Goal: Transaction & Acquisition: Obtain resource

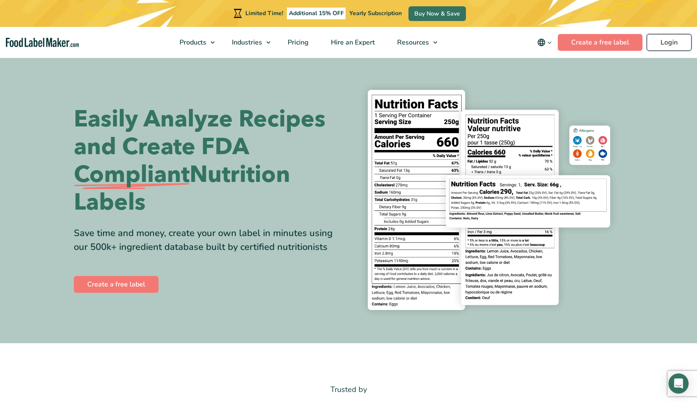
click at [664, 42] on link "Login" at bounding box center [669, 42] width 45 height 17
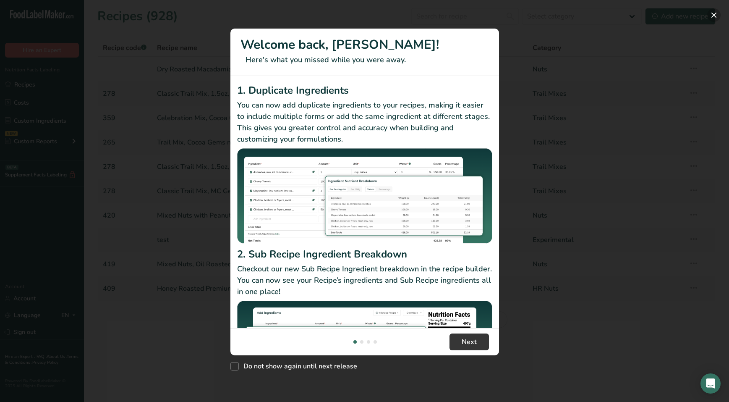
click at [697, 16] on button "New Features" at bounding box center [713, 14] width 13 height 13
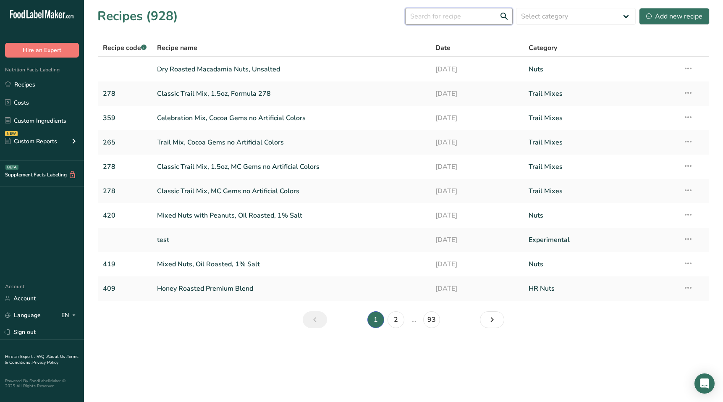
click at [434, 16] on input "text" at bounding box center [458, 16] width 107 height 17
type input "buffalo"
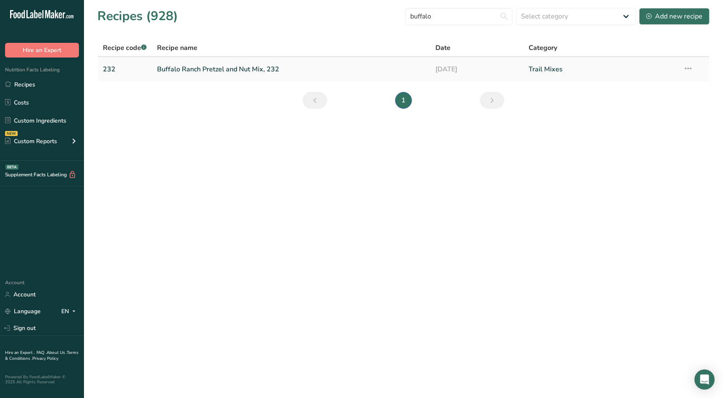
click at [246, 66] on link "Buffalo Ranch Pretzel and Nut Mix, 232" at bounding box center [291, 69] width 269 height 18
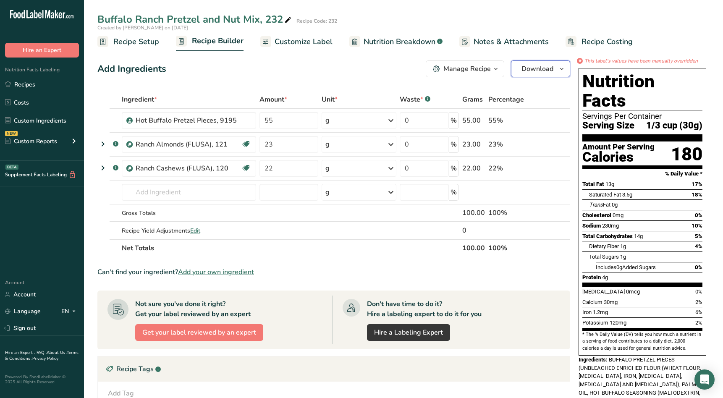
click at [554, 70] on button "Download" at bounding box center [540, 68] width 59 height 17
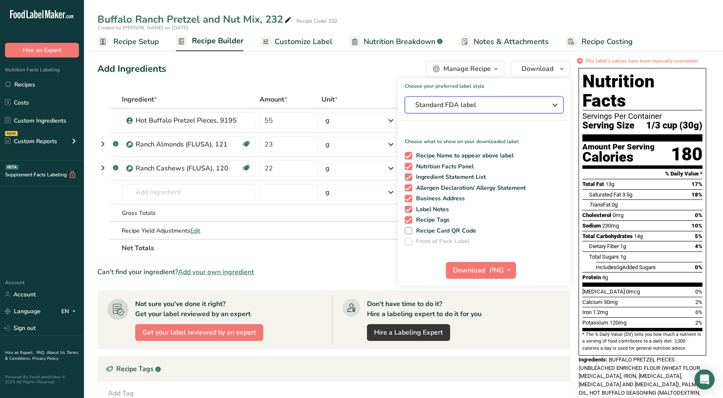
click at [549, 107] on div "Standard FDA label" at bounding box center [484, 105] width 138 height 10
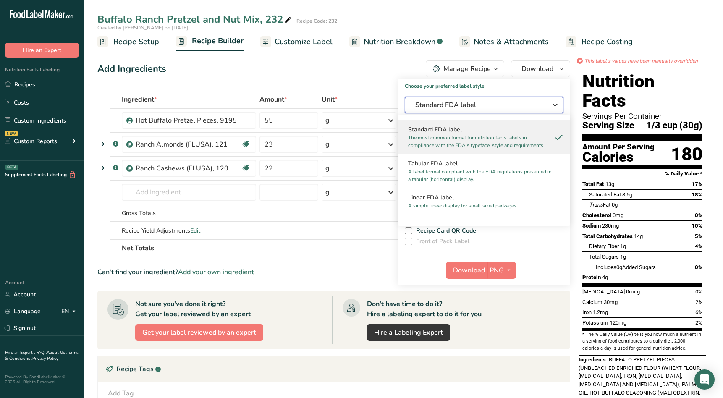
click at [548, 101] on div "Standard FDA label" at bounding box center [484, 105] width 138 height 10
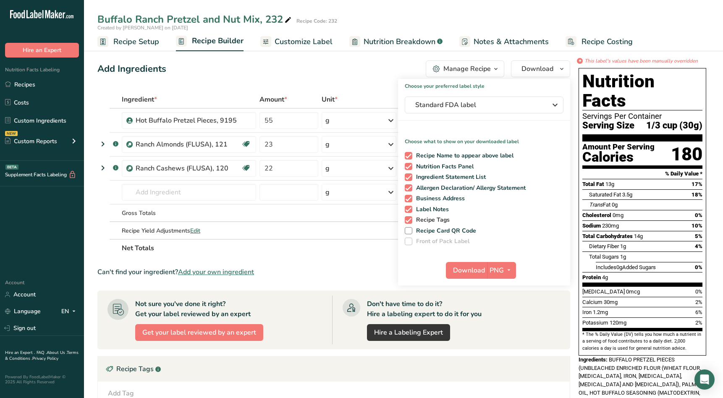
click at [407, 220] on span at bounding box center [409, 220] width 8 height 8
click at [407, 220] on input "Recipe Tags" at bounding box center [407, 219] width 5 height 5
checkbox input "false"
click at [411, 208] on span at bounding box center [409, 210] width 8 height 8
click at [410, 208] on input "Label Notes" at bounding box center [407, 208] width 5 height 5
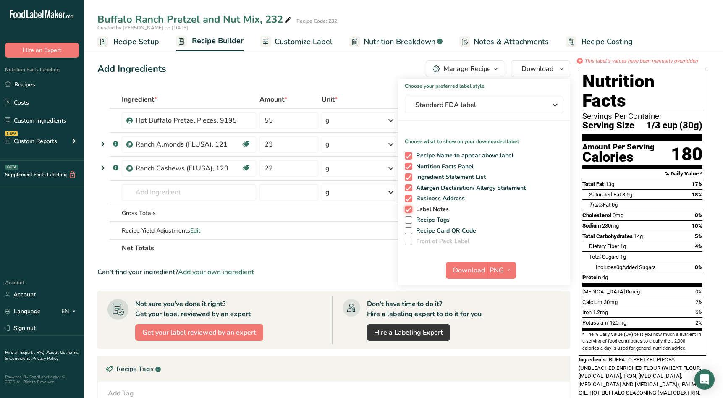
checkbox input "false"
click at [508, 272] on icon "button" at bounding box center [508, 270] width 7 height 10
click at [502, 328] on link "PDF" at bounding box center [502, 329] width 27 height 14
click at [465, 269] on span "Download" at bounding box center [469, 270] width 32 height 10
click at [374, 80] on div "Add Ingredients Manage Recipe Delete Recipe Duplicate Recipe Scale Recipe Save …" at bounding box center [336, 328] width 478 height 543
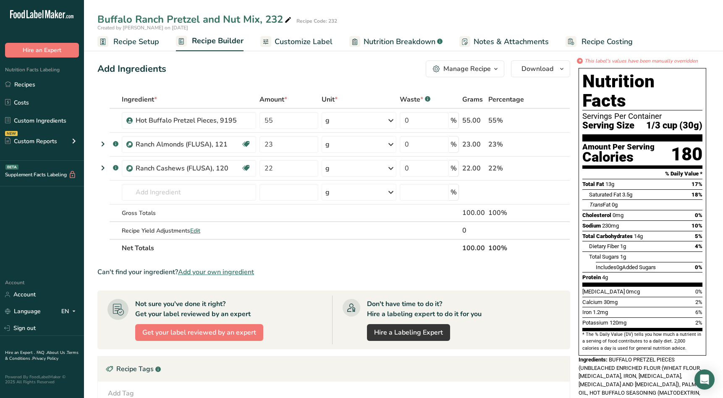
click at [470, 68] on div "Manage Recipe" at bounding box center [466, 69] width 47 height 10
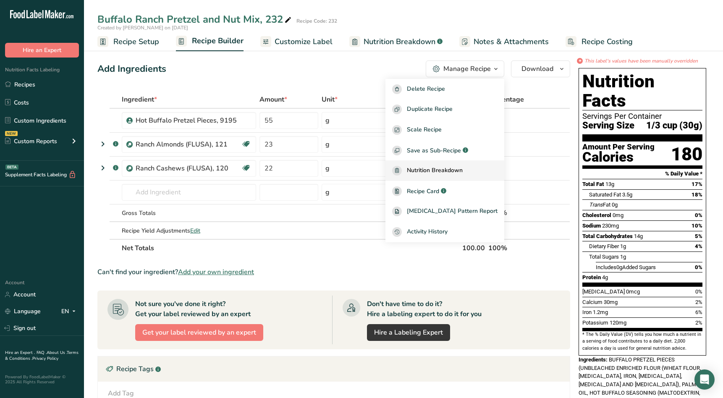
click at [451, 169] on span "Nutrition Breakdown" at bounding box center [435, 171] width 56 height 10
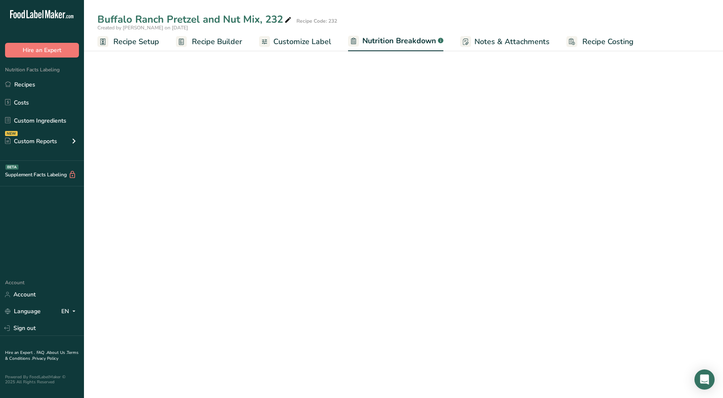
select select "Calories"
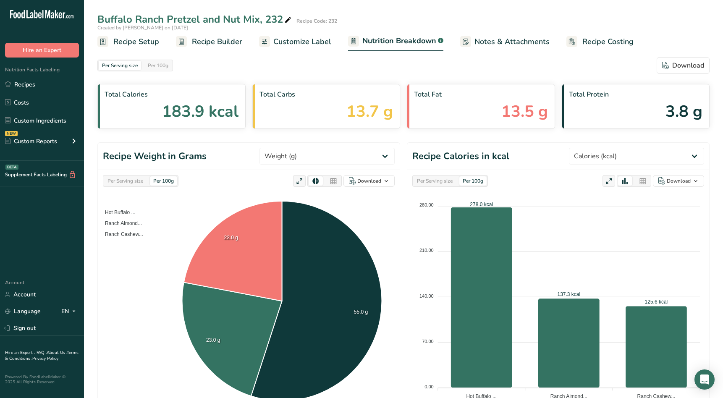
click at [227, 41] on span "Recipe Builder" at bounding box center [217, 41] width 50 height 11
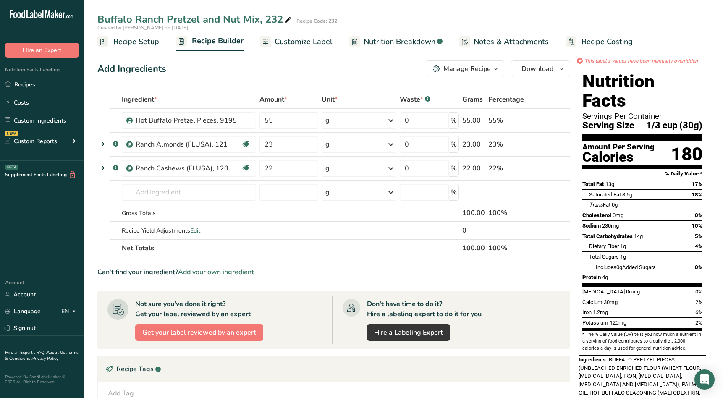
click at [481, 68] on div "Manage Recipe" at bounding box center [466, 69] width 47 height 10
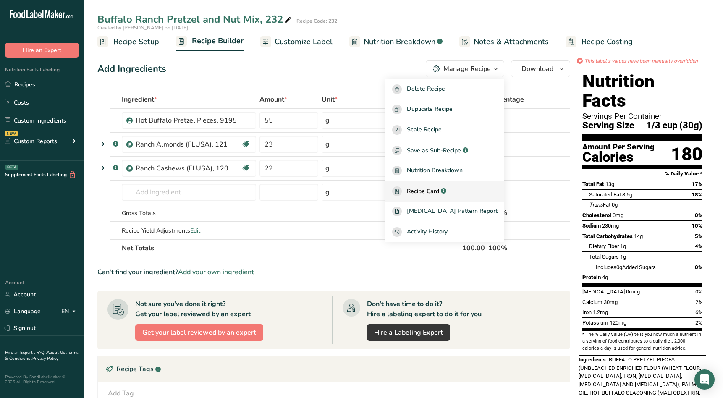
click at [472, 191] on div "Recipe Card .a-a{fill:#347362;}.b-a{fill:#fff;}" at bounding box center [444, 191] width 105 height 10
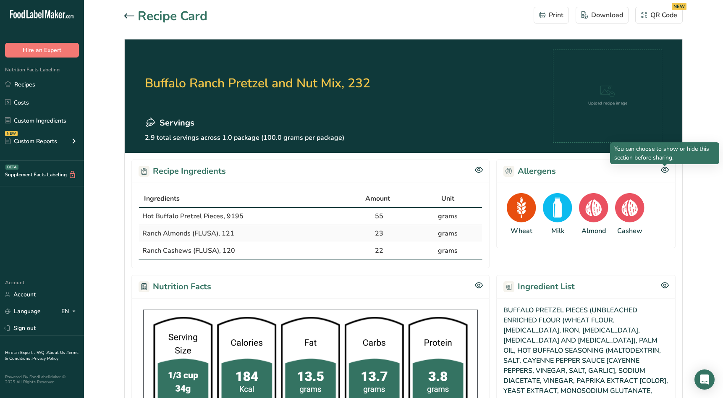
click at [665, 170] on icon at bounding box center [665, 169] width 8 height 7
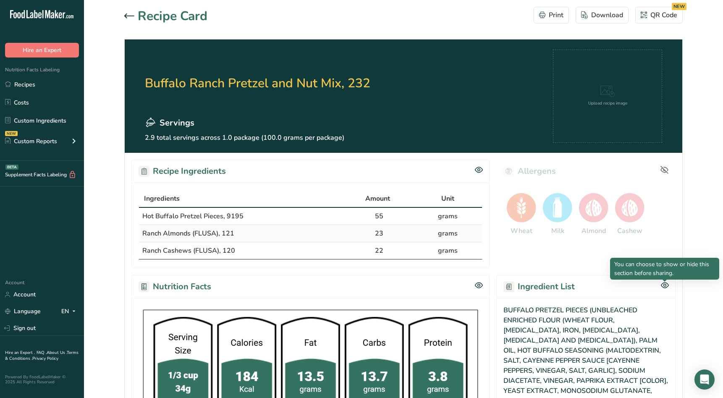
click at [665, 285] on icon at bounding box center [665, 285] width 8 height 7
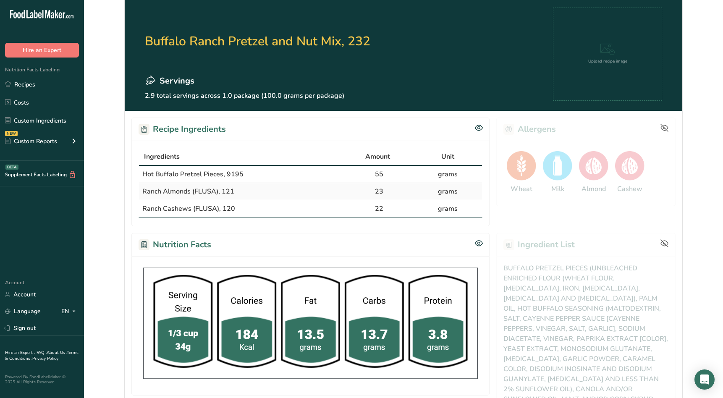
scroll to position [84, 0]
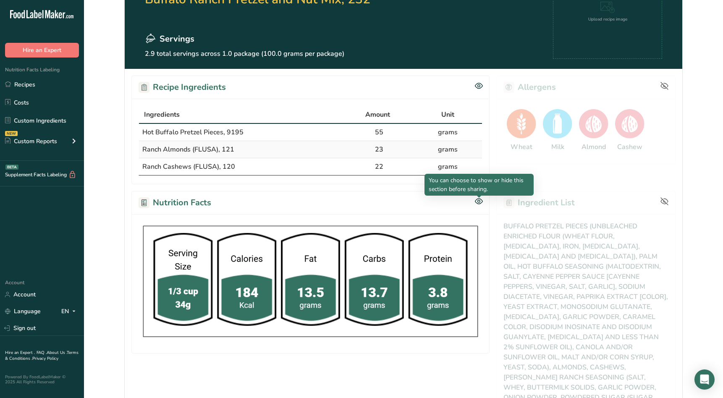
click at [480, 201] on icon at bounding box center [479, 201] width 3 height 3
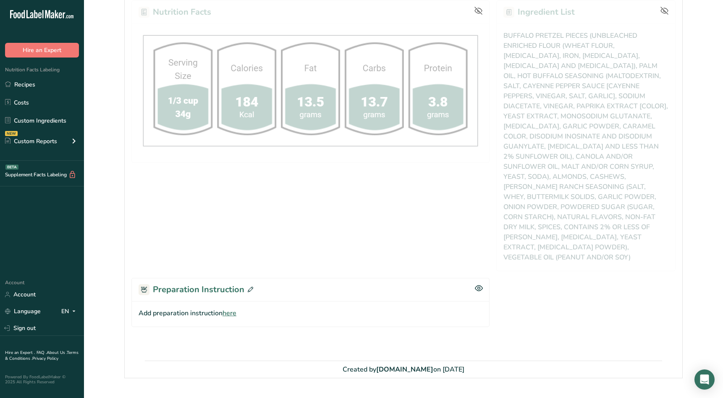
scroll to position [275, 0]
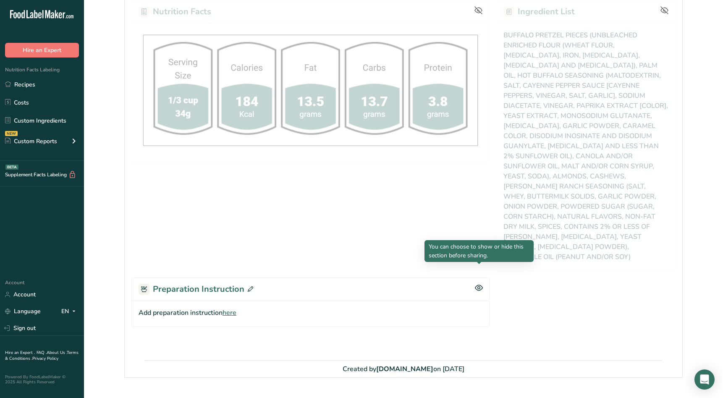
click at [479, 284] on icon at bounding box center [479, 287] width 8 height 7
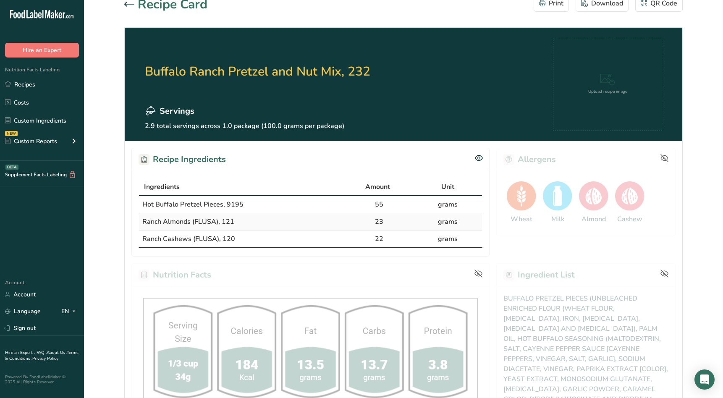
scroll to position [0, 0]
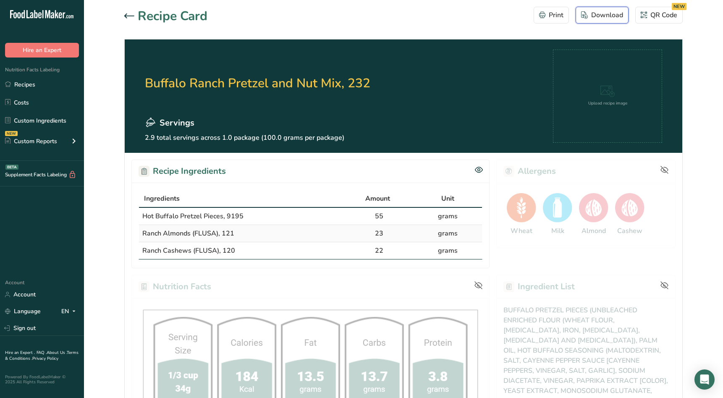
click at [602, 15] on div "Download" at bounding box center [602, 15] width 42 height 10
click at [124, 16] on icon at bounding box center [129, 15] width 10 height 5
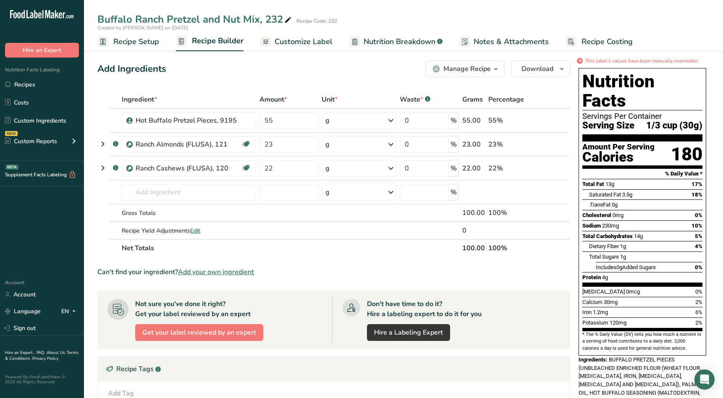
click at [490, 71] on div "Manage Recipe" at bounding box center [466, 69] width 47 height 10
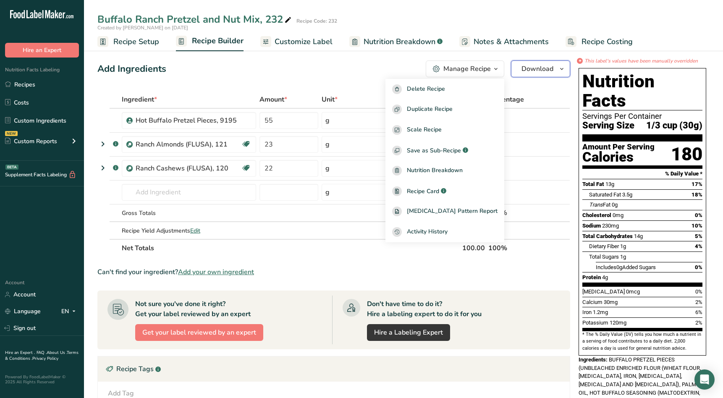
click at [556, 71] on button "Download" at bounding box center [540, 68] width 59 height 17
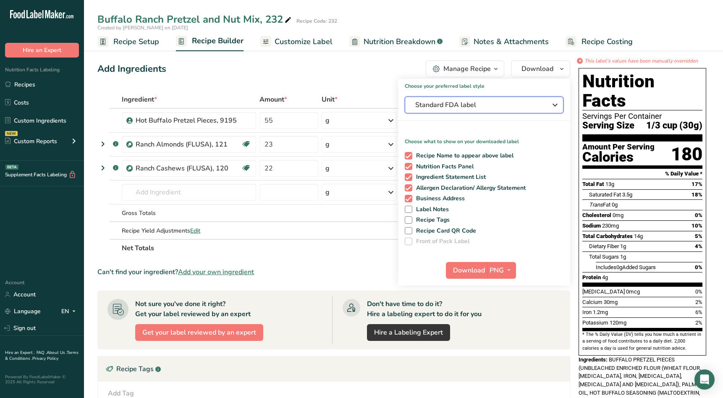
click at [507, 107] on span "Standard FDA label" at bounding box center [478, 105] width 126 height 10
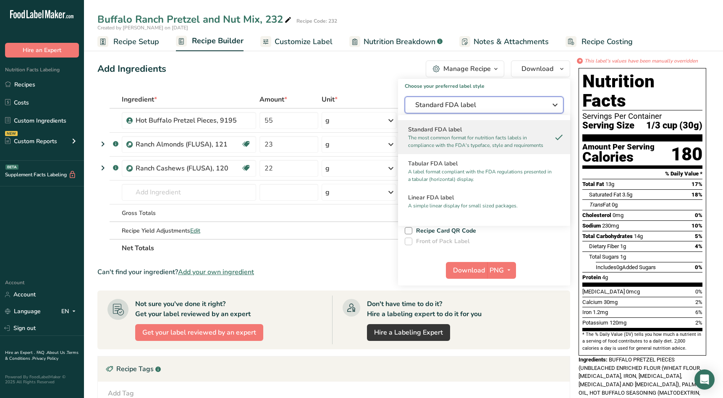
click at [507, 107] on span "Standard FDA label" at bounding box center [478, 105] width 126 height 10
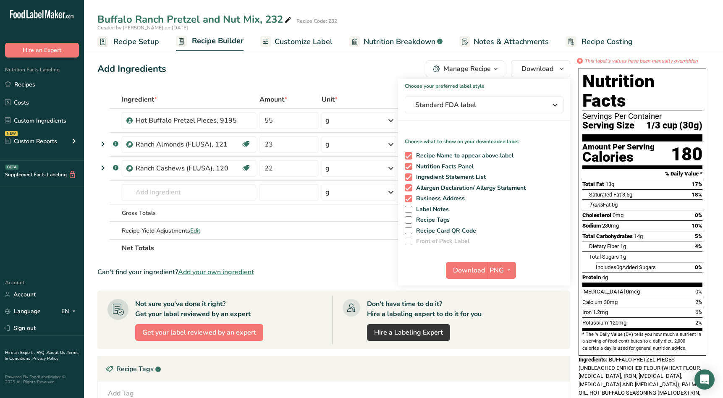
click at [285, 42] on span "Customize Label" at bounding box center [303, 41] width 58 height 11
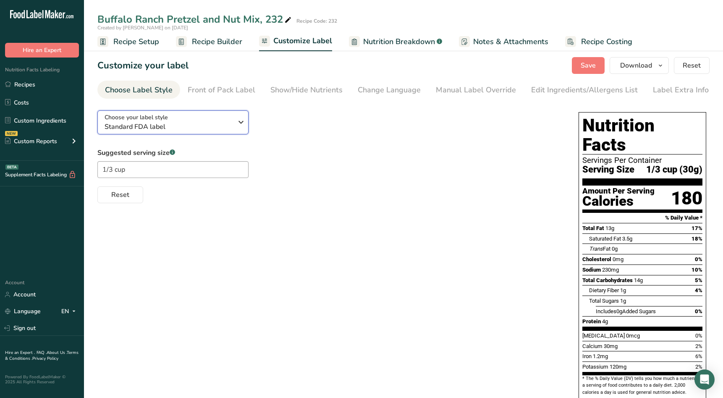
click at [217, 122] on span "Standard FDA label" at bounding box center [168, 127] width 128 height 10
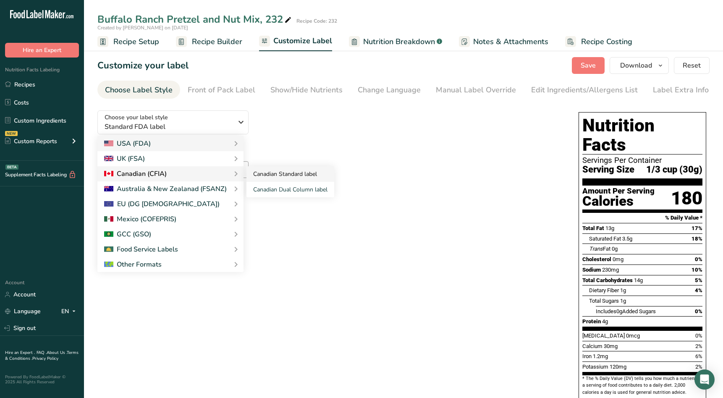
click at [284, 175] on link "Canadian Standard label" at bounding box center [290, 174] width 88 height 16
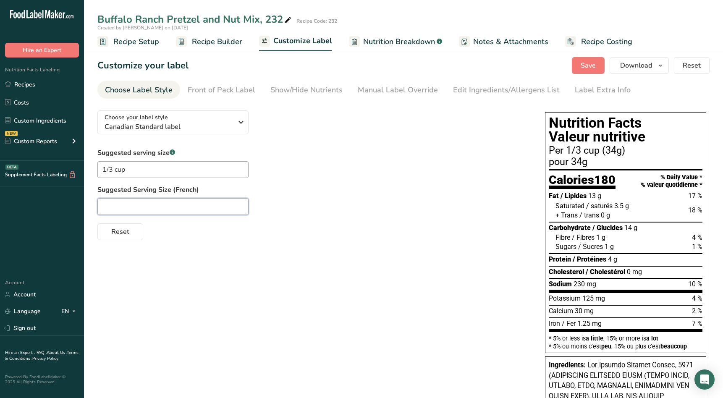
click at [219, 203] on input "text" at bounding box center [172, 206] width 151 height 17
type input "1"
click at [141, 207] on input "1/3 cup" at bounding box center [172, 206] width 151 height 17
type input "1/3 tasse"
click at [219, 90] on div "Front of Pack Label" at bounding box center [222, 89] width 68 height 11
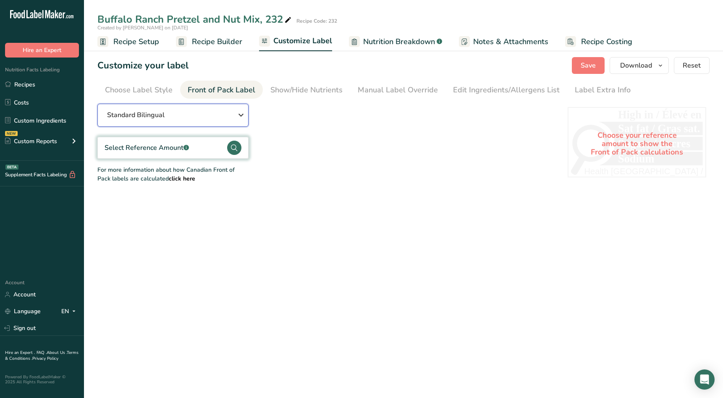
click at [215, 121] on button "Standard Bilingual" at bounding box center [172, 115] width 151 height 23
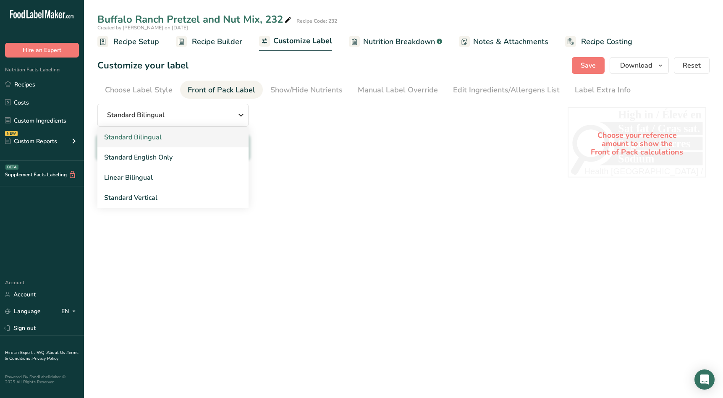
click at [196, 139] on link "Standard Bilingual" at bounding box center [172, 137] width 151 height 20
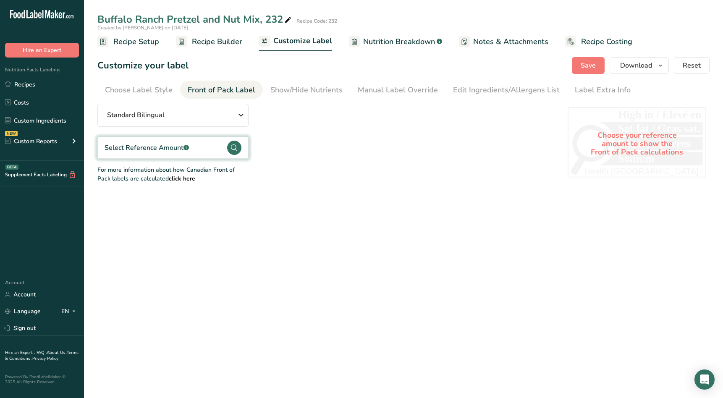
click at [230, 147] on circle at bounding box center [234, 148] width 14 height 14
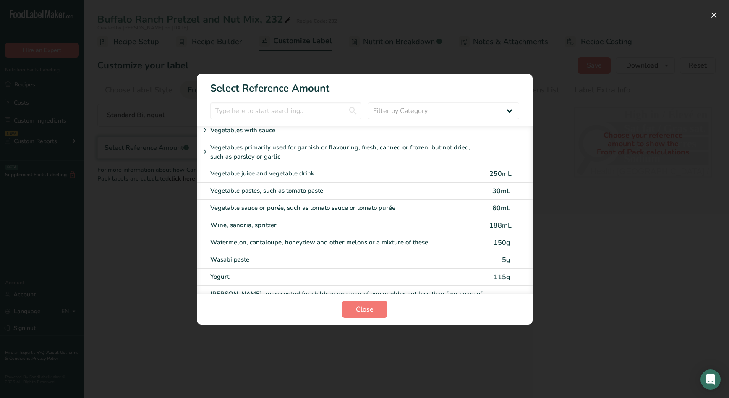
scroll to position [3903, 0]
click at [267, 110] on input "FOP Category Selection Modal" at bounding box center [285, 110] width 151 height 17
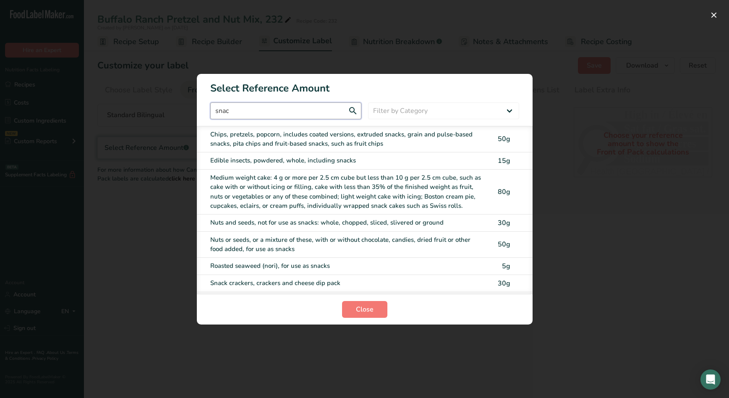
scroll to position [0, 0]
drag, startPoint x: 243, startPoint y: 112, endPoint x: 214, endPoint y: 111, distance: 28.5
click at [214, 111] on input "snack" at bounding box center [285, 110] width 151 height 17
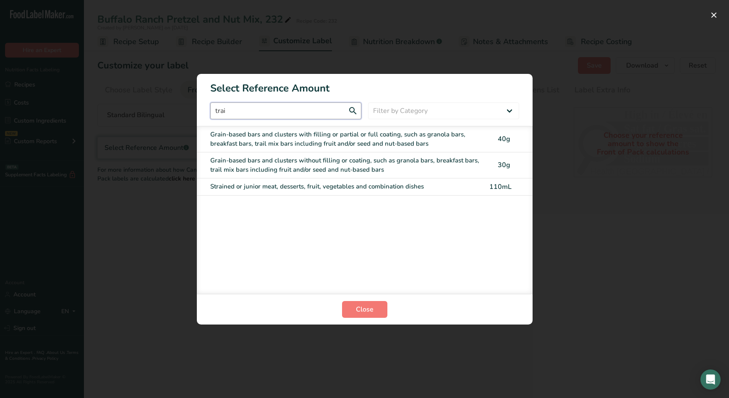
type input "trail"
drag, startPoint x: 242, startPoint y: 111, endPoint x: 213, endPoint y: 112, distance: 29.4
click at [213, 112] on input "trail" at bounding box center [285, 110] width 151 height 17
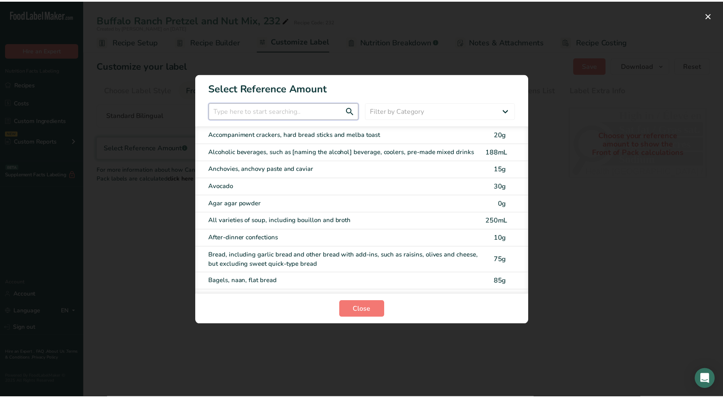
scroll to position [42, 0]
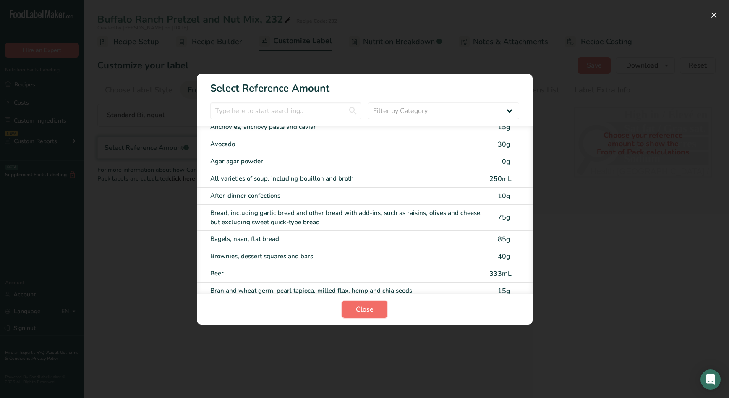
click at [366, 310] on span "Close" at bounding box center [365, 309] width 18 height 10
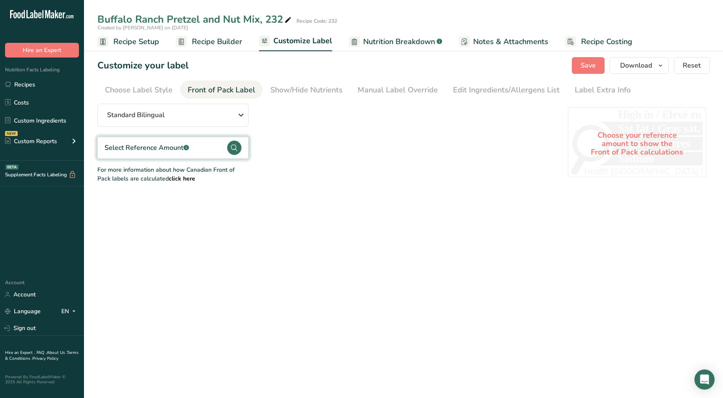
click at [319, 133] on div "Standard Bilingual Standard Bilingual Standard English Only Linear Bilingual St…" at bounding box center [323, 143] width 453 height 79
click at [284, 89] on div "Show/Hide Nutrients" at bounding box center [306, 89] width 72 height 11
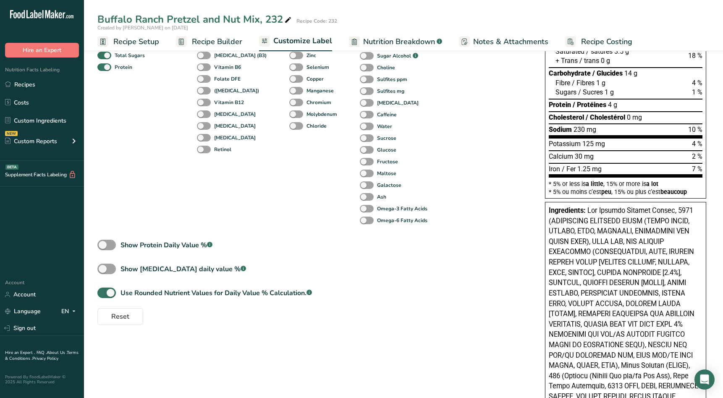
scroll to position [0, 0]
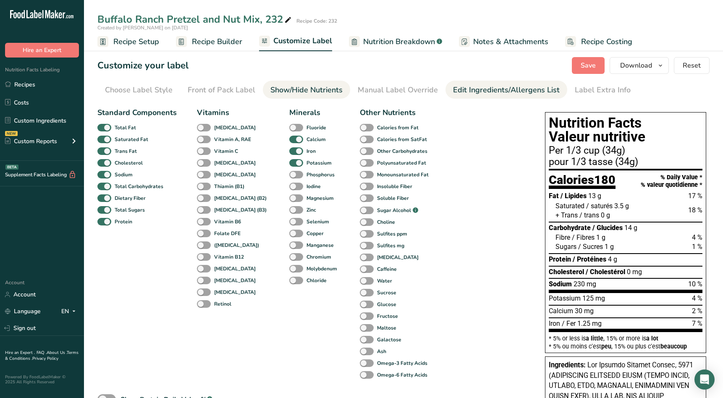
click at [483, 90] on div "Edit Ingredients/Allergens List" at bounding box center [506, 89] width 107 height 11
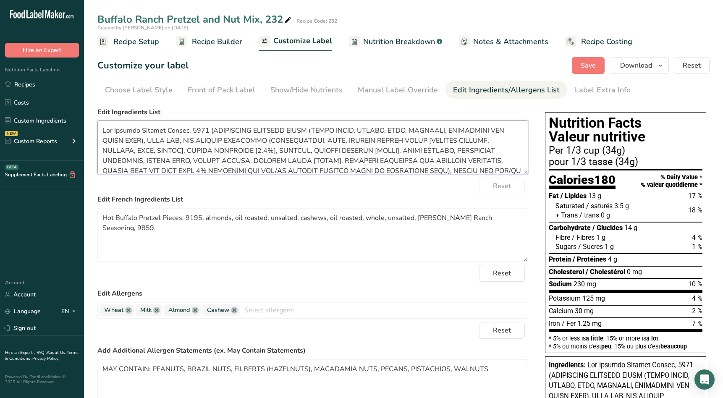
click at [202, 131] on textarea at bounding box center [312, 147] width 431 height 54
click at [182, 131] on textarea at bounding box center [312, 147] width 431 height 54
drag, startPoint x: 183, startPoint y: 129, endPoint x: 102, endPoint y: 127, distance: 81.0
click at [102, 127] on textarea at bounding box center [312, 147] width 431 height 54
click at [268, 149] on textarea at bounding box center [312, 147] width 431 height 54
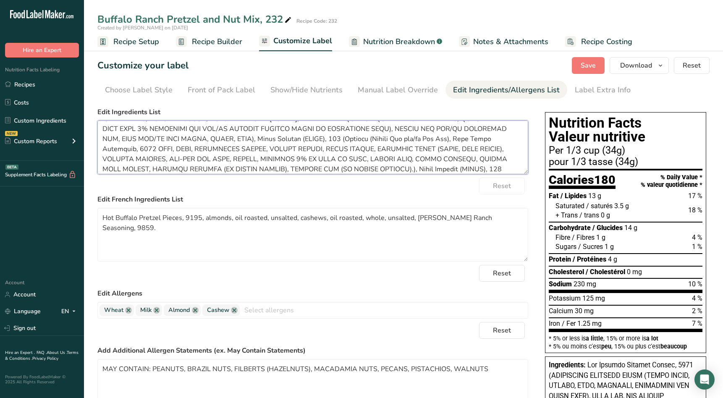
scroll to position [36, 0]
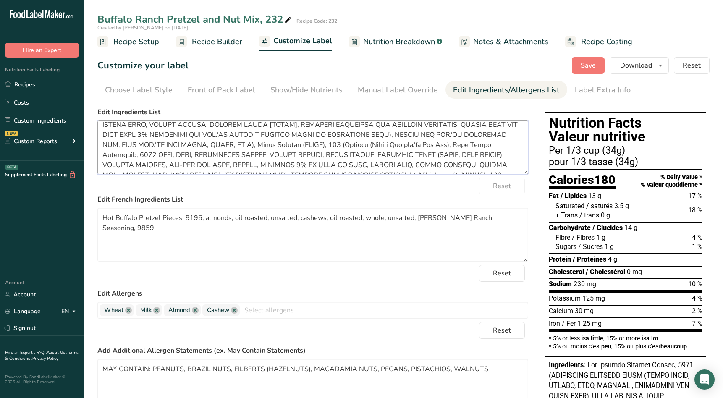
drag, startPoint x: 446, startPoint y: 128, endPoint x: 269, endPoint y: 133, distance: 177.2
click at [269, 133] on textarea at bounding box center [312, 147] width 431 height 54
click at [313, 135] on textarea at bounding box center [312, 147] width 431 height 54
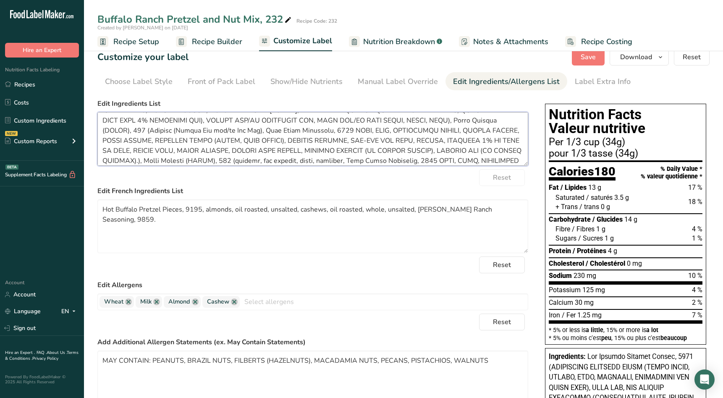
scroll to position [0, 0]
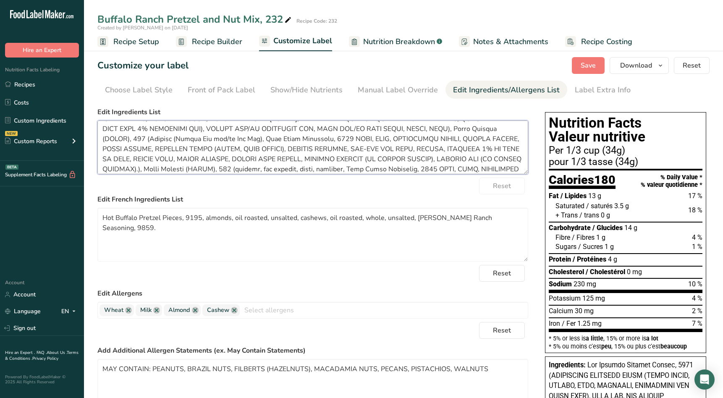
drag, startPoint x: 330, startPoint y: 139, endPoint x: 129, endPoint y: 138, distance: 201.0
click at [129, 138] on textarea at bounding box center [312, 147] width 431 height 54
drag, startPoint x: 283, startPoint y: 138, endPoint x: 202, endPoint y: 139, distance: 81.4
click at [202, 139] on textarea at bounding box center [312, 147] width 431 height 54
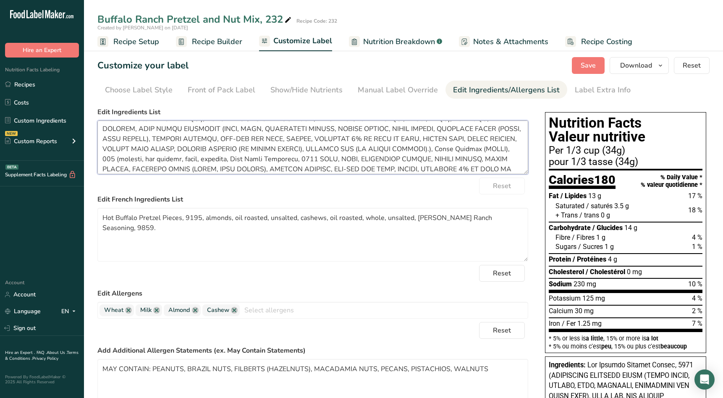
drag, startPoint x: 136, startPoint y: 169, endPoint x: 271, endPoint y: 148, distance: 136.3
click at [271, 148] on textarea at bounding box center [312, 147] width 431 height 54
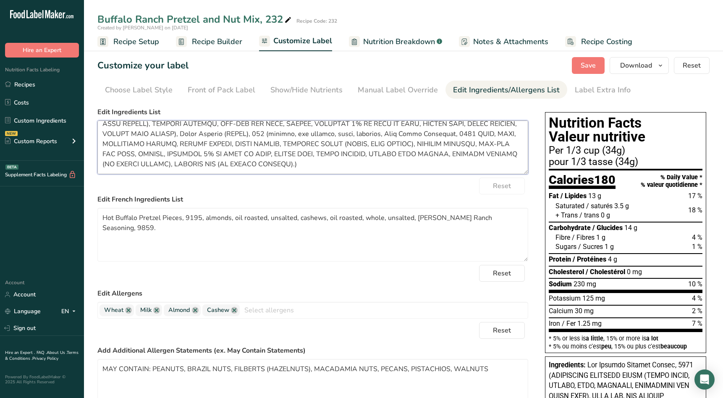
drag, startPoint x: 278, startPoint y: 148, endPoint x: 461, endPoint y: 165, distance: 183.7
click at [461, 165] on textarea at bounding box center [312, 147] width 431 height 54
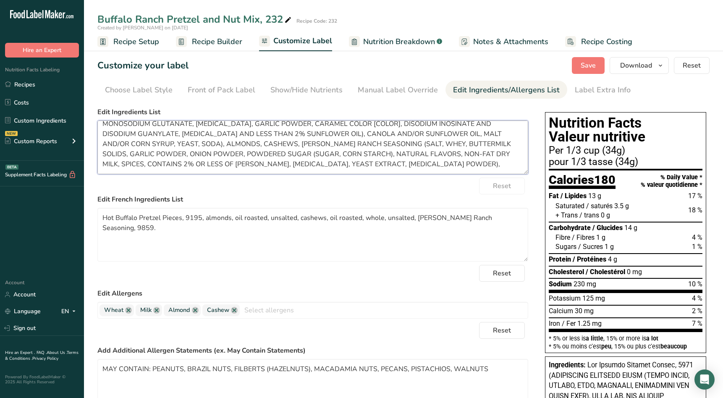
scroll to position [37, 0]
click at [345, 163] on textarea "HOT BUFFALO PRETZEL PIECES (UNBLEACHED ENRICHED FLOUR (WHEAT FLOUR, NIACIN, IRO…" at bounding box center [312, 147] width 431 height 54
drag, startPoint x: 100, startPoint y: 130, endPoint x: 414, endPoint y: 161, distance: 315.1
click at [414, 161] on textarea "HOT BUFFALO PRETZEL PIECES (UNBLEACHED ENRICHED FLOUR (WHEAT FLOUR, NIACIN, IRO…" at bounding box center [312, 147] width 431 height 54
type textarea "HOT BUFFALO PRETZEL PIECES (UNBLEACHED ENRICHED FLOUR (WHEAT FLOUR, NIACIN, IRO…"
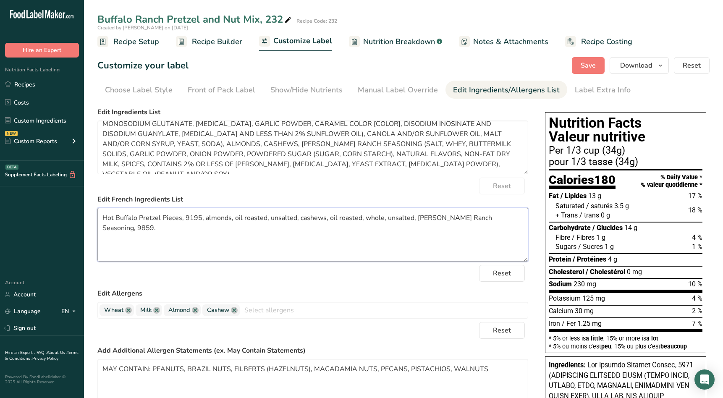
click at [506, 218] on textarea "Hot Buffalo Pretzel Pieces, 9195, almonds, oil roasted, unsalted, cashews, oil …" at bounding box center [312, 235] width 431 height 54
drag, startPoint x: 502, startPoint y: 218, endPoint x: 97, endPoint y: 221, distance: 405.0
paste textarea "MORCEAUX DE BRETZEL BUFFALO CHAUDS (FARINE ENRICHIE NON BLANCHIE (FARINE DE BLÉ…"
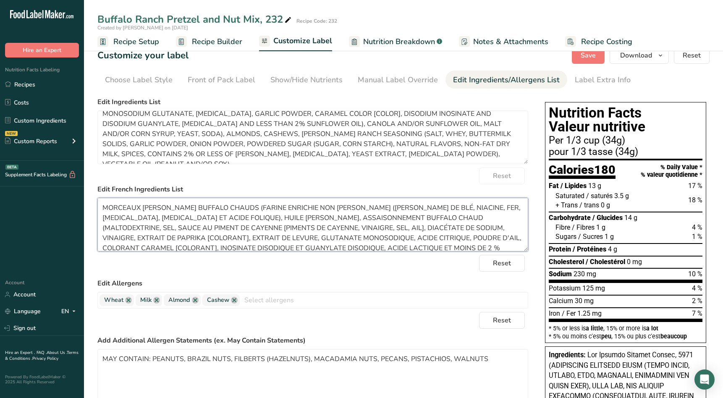
scroll to position [0, 0]
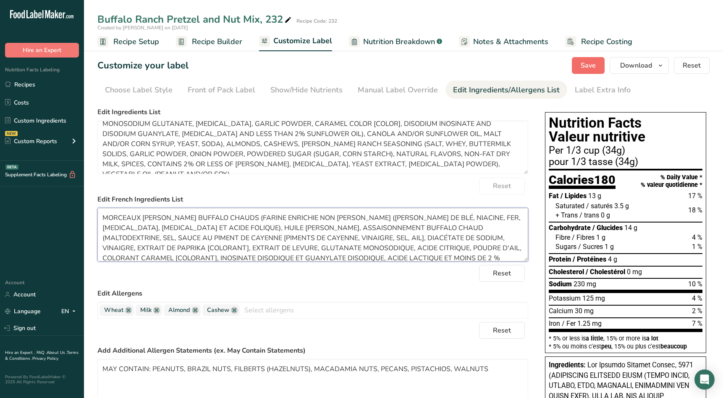
type textarea "MORCEAUX DE BRETZEL BUFFALO CHAUDS (FARINE ENRICHIE NON BLANCHIE (FARINE DE BLÉ…"
click at [588, 64] on span "Save" at bounding box center [587, 65] width 15 height 10
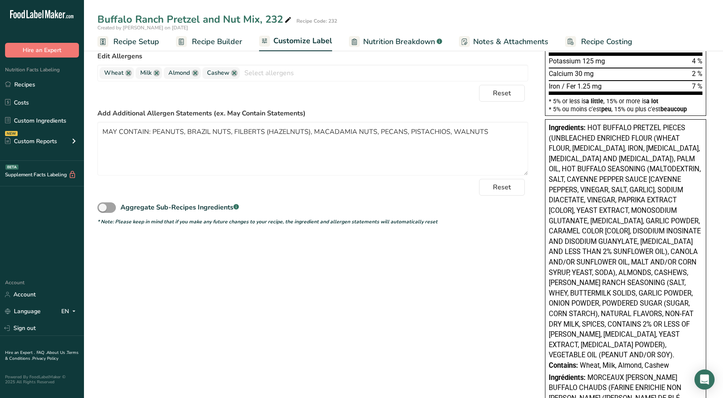
scroll to position [195, 0]
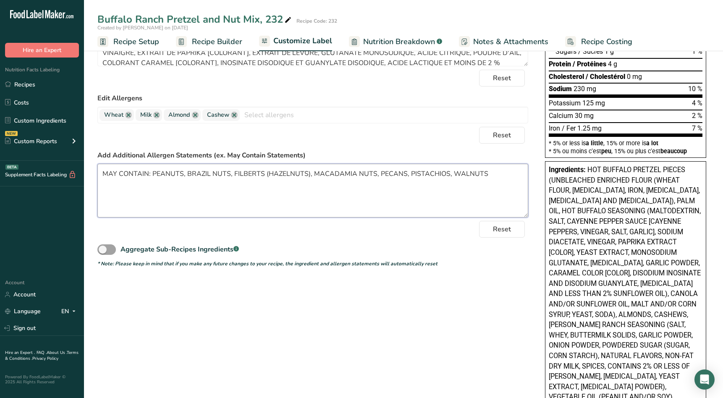
click at [488, 168] on textarea "MAY CONTAIN: PEANUTS, BRAZIL NUTS, FILBERTS (HAZELNUTS), MACADAMIA NUTS, PECANS…" at bounding box center [312, 191] width 431 height 54
drag, startPoint x: 486, startPoint y: 174, endPoint x: 84, endPoint y: 173, distance: 402.9
click at [84, 173] on div ".a-20{fill:#fff;} Hire an Expert Nutrition Facts Labeling Recipes Costs Custom …" at bounding box center [361, 300] width 723 height 991
click at [502, 173] on textarea "MAY CONTAIN: PEANUTS, BRAZIL NUTS, FILBERTS (HAZELNUTS), MACADAMIA NUTS, PECANS…" at bounding box center [312, 191] width 431 height 54
click at [489, 173] on textarea "MAY CONTAIN: PEANUTS, BRAZIL NUTS, FILBERTS (HAZELNUTS), MACADAMIA NUTS, PECANS…" at bounding box center [312, 191] width 431 height 54
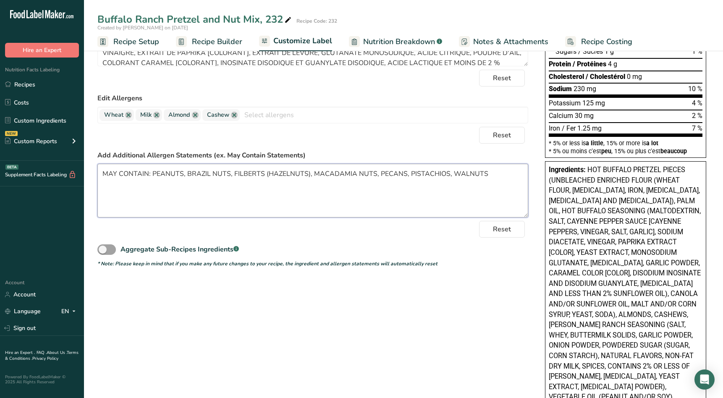
paste textarea "PEUT CONTENIR : ARACHIDES, NOIX DU BRÉSIL, NOISETTES, NOIX DE MACADAMIA, NOIX D…"
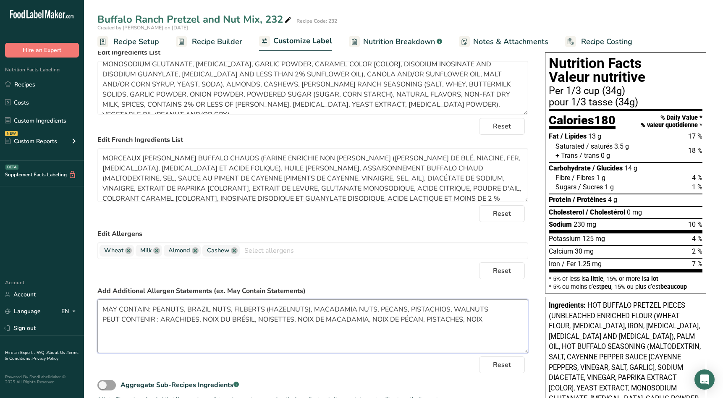
scroll to position [0, 0]
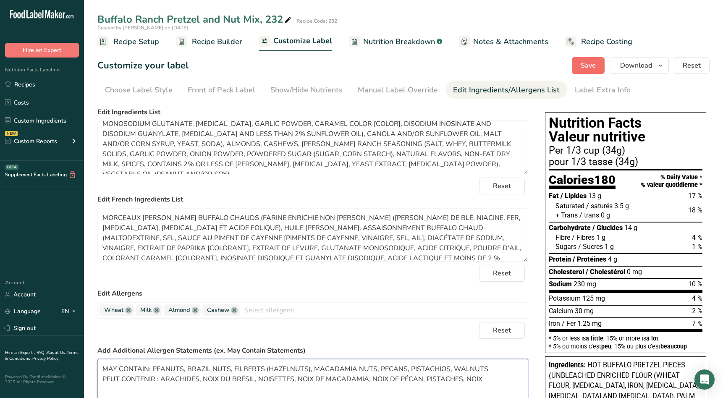
type textarea "MAY CONTAIN: PEANUTS, BRAZIL NUTS, FILBERTS (HAZELNUTS), MACADAMIA NUTS, PECANS…"
click at [588, 65] on span "Save" at bounding box center [587, 65] width 15 height 10
click at [650, 65] on span "Download" at bounding box center [636, 65] width 32 height 10
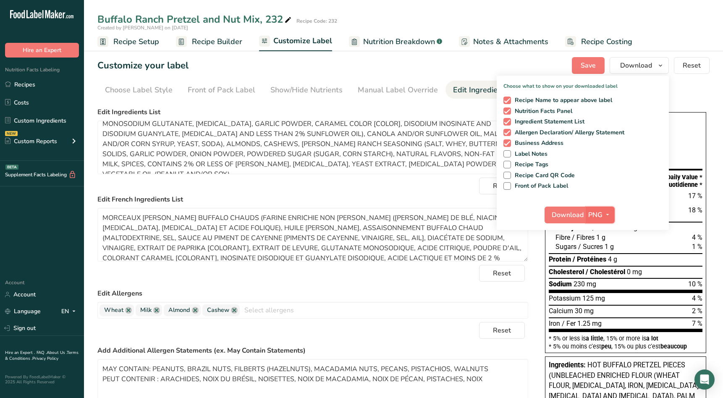
click at [606, 217] on icon "button" at bounding box center [607, 214] width 7 height 10
click at [601, 274] on link "PDF" at bounding box center [601, 273] width 27 height 14
click at [568, 214] on span "Download" at bounding box center [568, 215] width 32 height 10
click at [222, 91] on div "Front of Pack Label" at bounding box center [222, 89] width 68 height 11
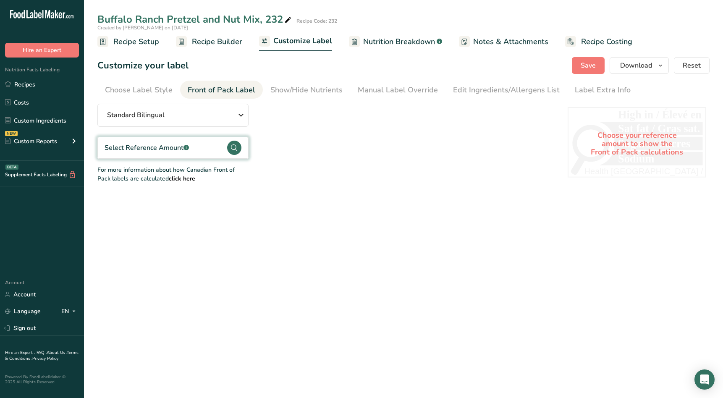
click at [232, 150] on circle at bounding box center [234, 148] width 14 height 14
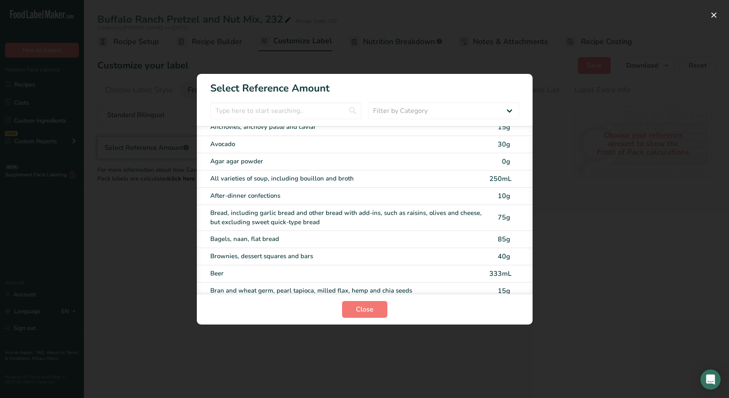
click at [159, 211] on div "FOP Category Selection Modal" at bounding box center [364, 199] width 729 height 398
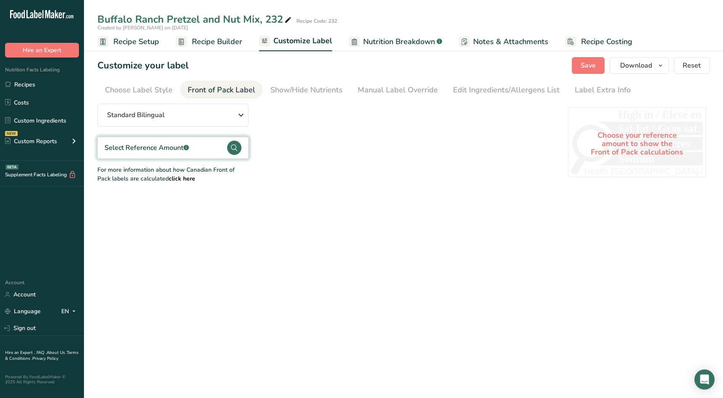
click at [169, 178] on b "click here" at bounding box center [182, 179] width 26 height 8
click at [232, 146] on circle at bounding box center [234, 148] width 14 height 14
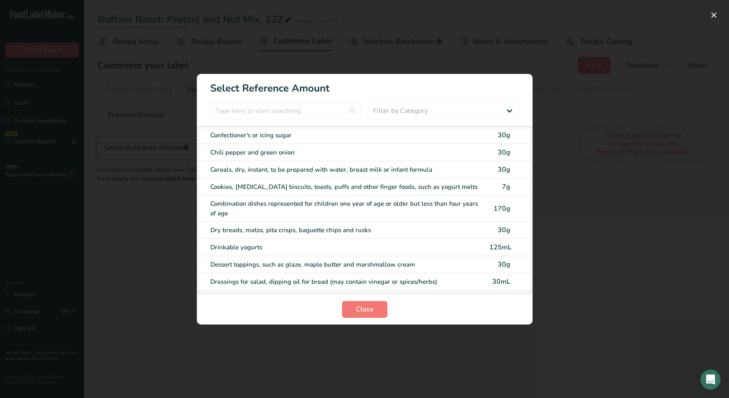
scroll to position [1091, 0]
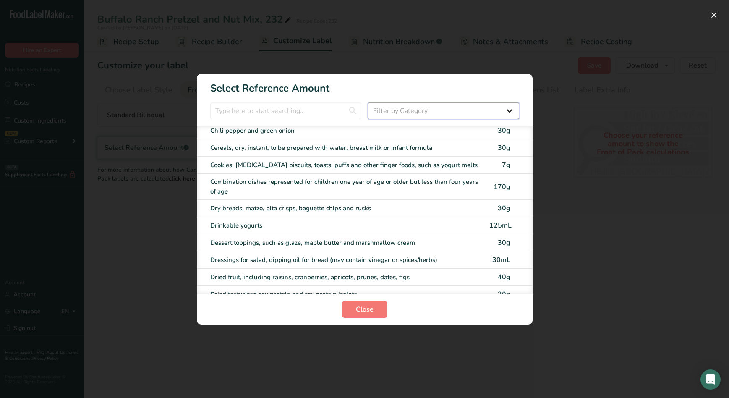
click at [447, 110] on select "Filter by Category All Bakery products and substitutes Beverages Cereals, other…" at bounding box center [443, 110] width 151 height 17
select select "19"
click at [368, 102] on select "Filter by Category All Bakery products and substitutes Beverages Cereals, other…" at bounding box center [443, 110] width 151 height 17
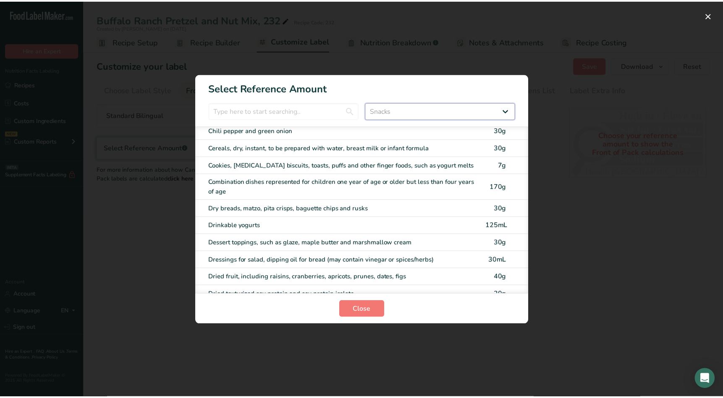
scroll to position [0, 0]
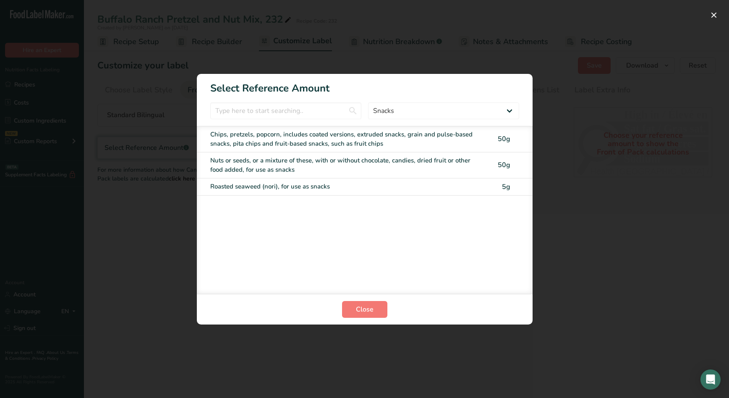
click at [293, 160] on div "Nuts or seeds, or a mixture of these, with or without chocolate, candies, dried…" at bounding box center [347, 165] width 274 height 19
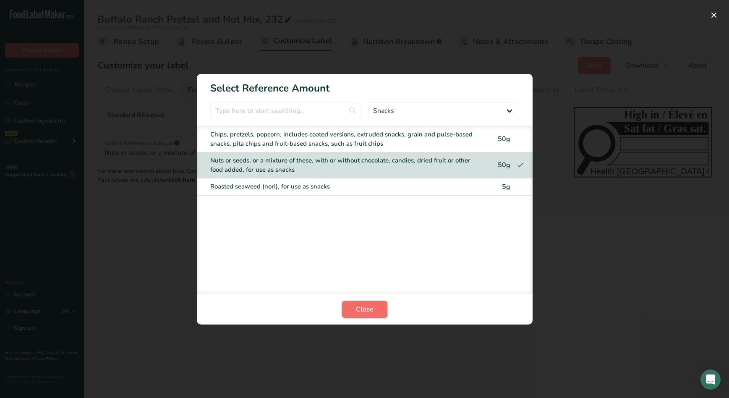
click at [356, 310] on span "Close" at bounding box center [365, 309] width 18 height 10
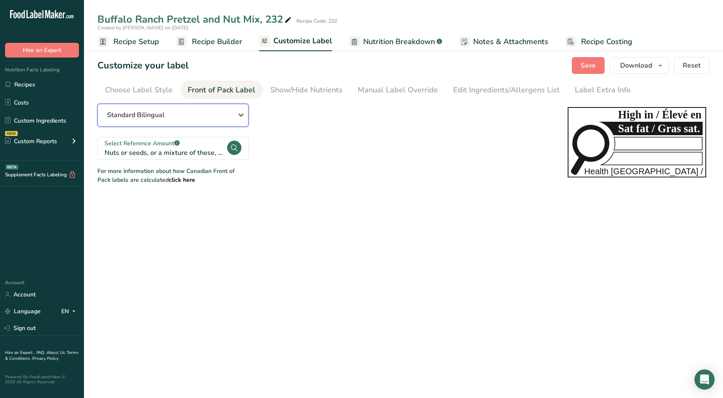
click at [213, 113] on div "Standard Bilingual" at bounding box center [172, 115] width 131 height 10
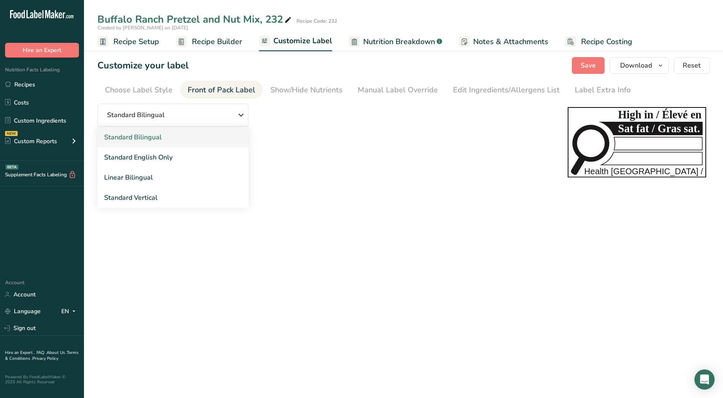
click at [212, 136] on link "Standard Bilingual" at bounding box center [172, 137] width 151 height 20
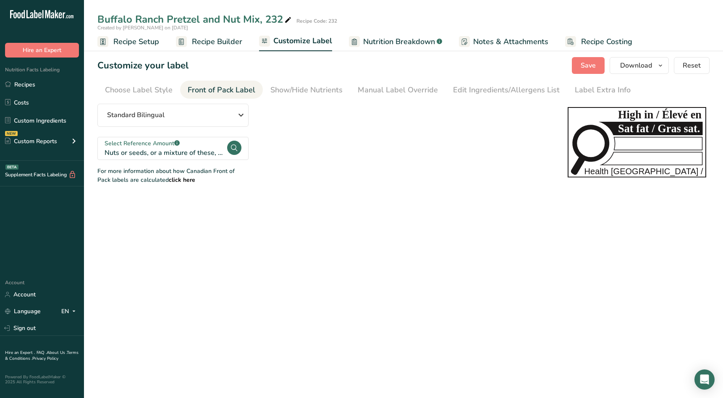
click at [303, 125] on div "Standard Bilingual Standard Bilingual Standard English Only Linear Bilingual St…" at bounding box center [323, 144] width 453 height 81
click at [654, 65] on button "Download" at bounding box center [638, 65] width 59 height 17
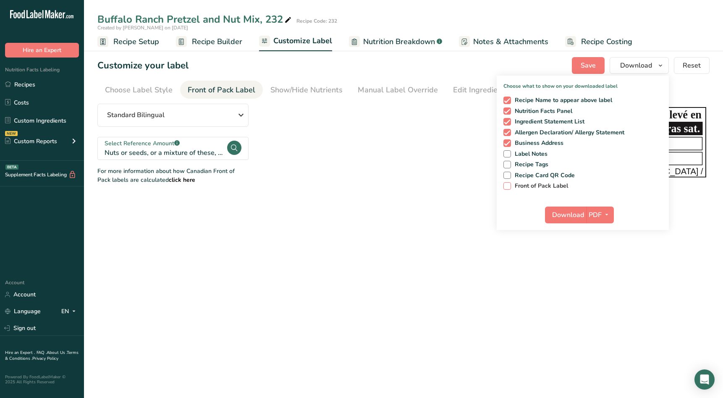
click at [508, 187] on span at bounding box center [507, 186] width 8 height 8
click at [508, 187] on input "Front of Pack Label" at bounding box center [505, 185] width 5 height 5
checkbox input "true"
click at [569, 213] on span "Download" at bounding box center [568, 215] width 32 height 10
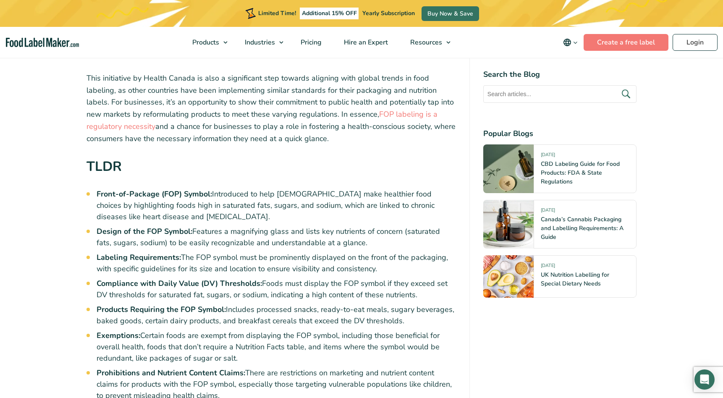
scroll to position [336, 0]
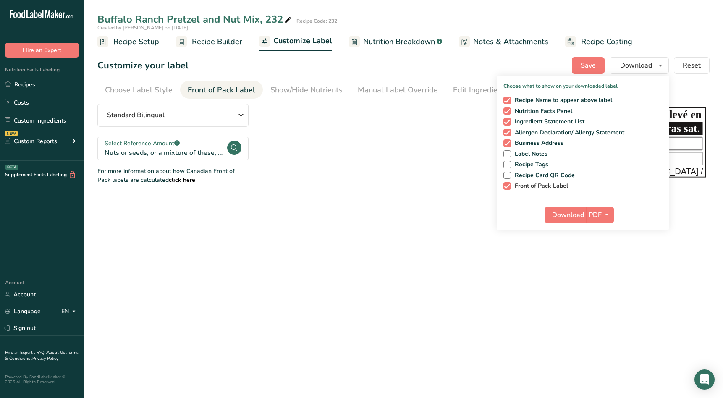
click at [509, 186] on span at bounding box center [507, 186] width 8 height 8
click at [509, 186] on input "Front of Pack Label" at bounding box center [505, 185] width 5 height 5
click at [574, 215] on span "Download" at bounding box center [568, 215] width 32 height 10
click at [510, 185] on span at bounding box center [507, 186] width 8 height 8
click at [509, 185] on input "Front of Pack Label" at bounding box center [505, 185] width 5 height 5
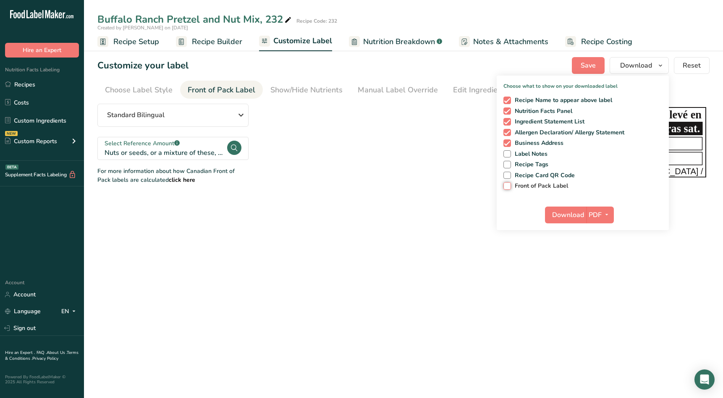
checkbox input "true"
click at [445, 232] on main "Buffalo Ranch Pretzel and Nut Mix, 232 Recipe Code: 232 Created by William Woma…" at bounding box center [361, 199] width 723 height 398
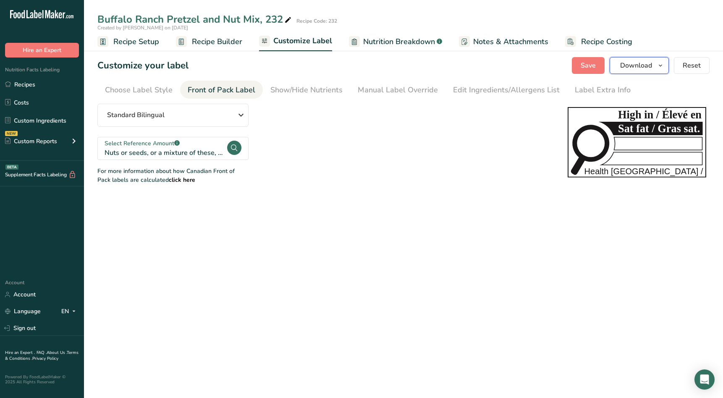
click at [635, 64] on span "Download" at bounding box center [636, 65] width 32 height 10
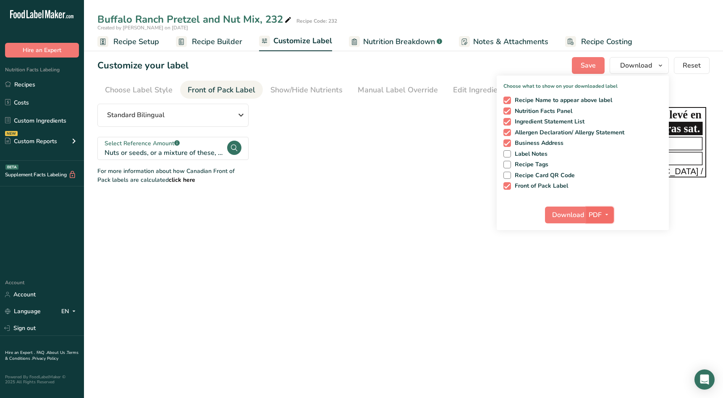
click at [599, 215] on span "PDF" at bounding box center [594, 215] width 13 height 10
click at [601, 244] on link "BMP" at bounding box center [600, 246] width 27 height 14
click at [573, 214] on span "Download" at bounding box center [567, 215] width 32 height 10
